Goal: Navigation & Orientation: Find specific page/section

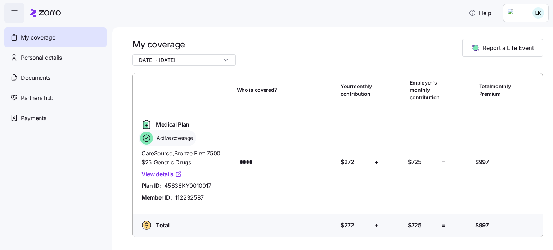
click at [27, 36] on span "My coverage" at bounding box center [38, 37] width 34 height 9
click at [479, 13] on span "Help" at bounding box center [479, 13] width 23 height 9
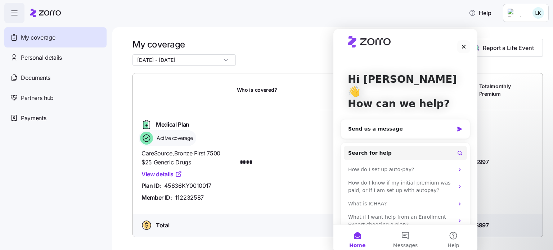
scroll to position [7, 0]
click at [461, 44] on icon "Close" at bounding box center [464, 47] width 6 height 6
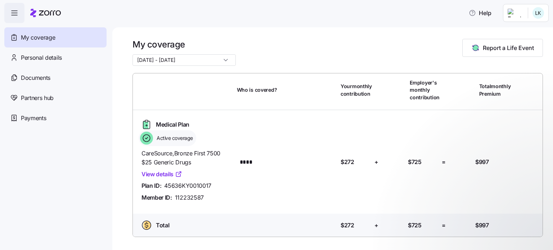
scroll to position [0, 0]
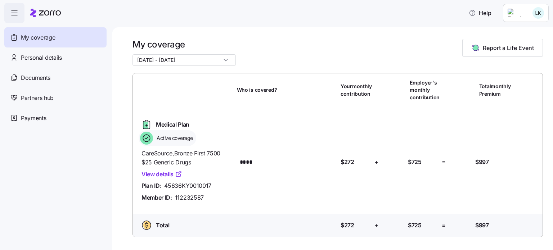
click at [514, 12] on html "Help My coverage Personal details Documents Partners hub Payments My coverage […" at bounding box center [276, 123] width 553 height 246
click at [26, 96] on html "Help My coverage Personal details Documents Partners hub Payments My coverage […" at bounding box center [276, 123] width 553 height 246
click at [25, 96] on span "Partners hub" at bounding box center [37, 98] width 33 height 9
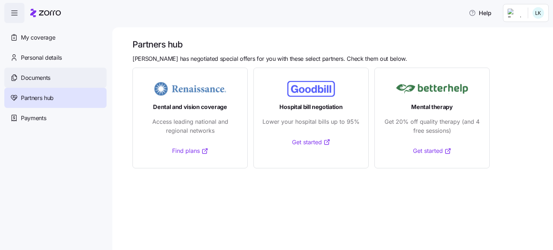
click at [29, 78] on span "Documents" at bounding box center [36, 77] width 30 height 9
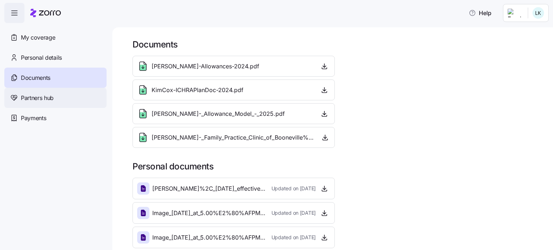
click at [39, 100] on span "Partners hub" at bounding box center [37, 98] width 33 height 9
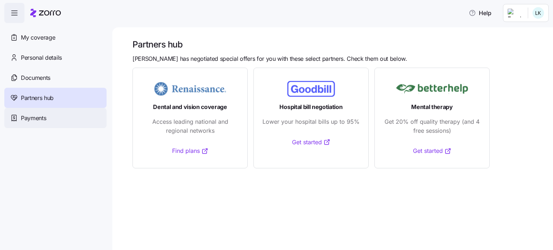
click at [26, 121] on span "Payments" at bounding box center [33, 118] width 25 height 9
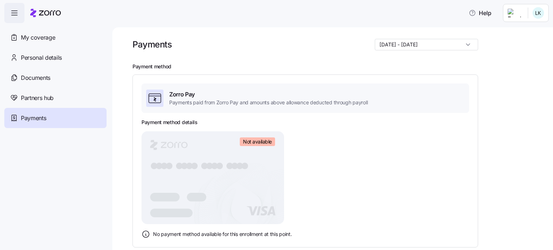
scroll to position [36, 0]
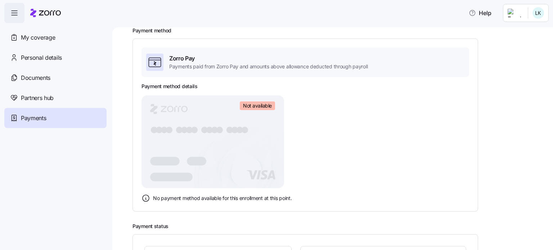
click at [13, 9] on icon "button" at bounding box center [14, 13] width 9 height 9
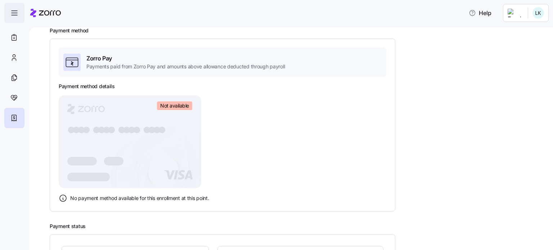
click at [13, 10] on icon "button" at bounding box center [14, 13] width 9 height 9
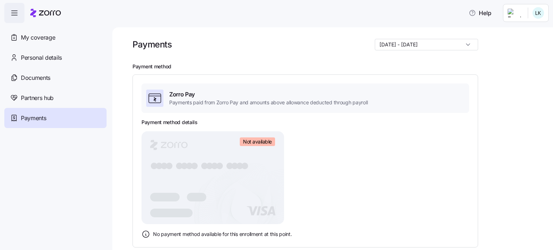
scroll to position [0, 0]
click at [45, 13] on icon at bounding box center [45, 13] width 31 height 9
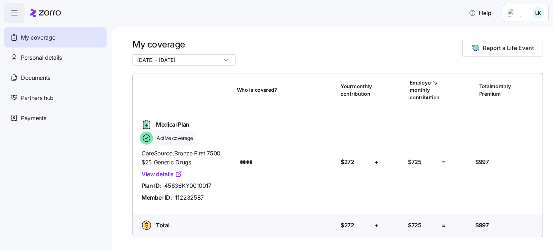
click at [13, 14] on icon "button" at bounding box center [14, 13] width 9 height 9
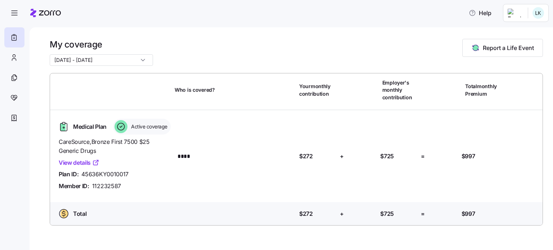
click at [135, 62] on input "[DATE] - [DATE]" at bounding box center [101, 60] width 103 height 12
click at [135, 62] on div "[DATE] - [DATE]" at bounding box center [101, 60] width 103 height 12
click at [49, 11] on icon at bounding box center [45, 13] width 31 height 9
